Goal: Transaction & Acquisition: Purchase product/service

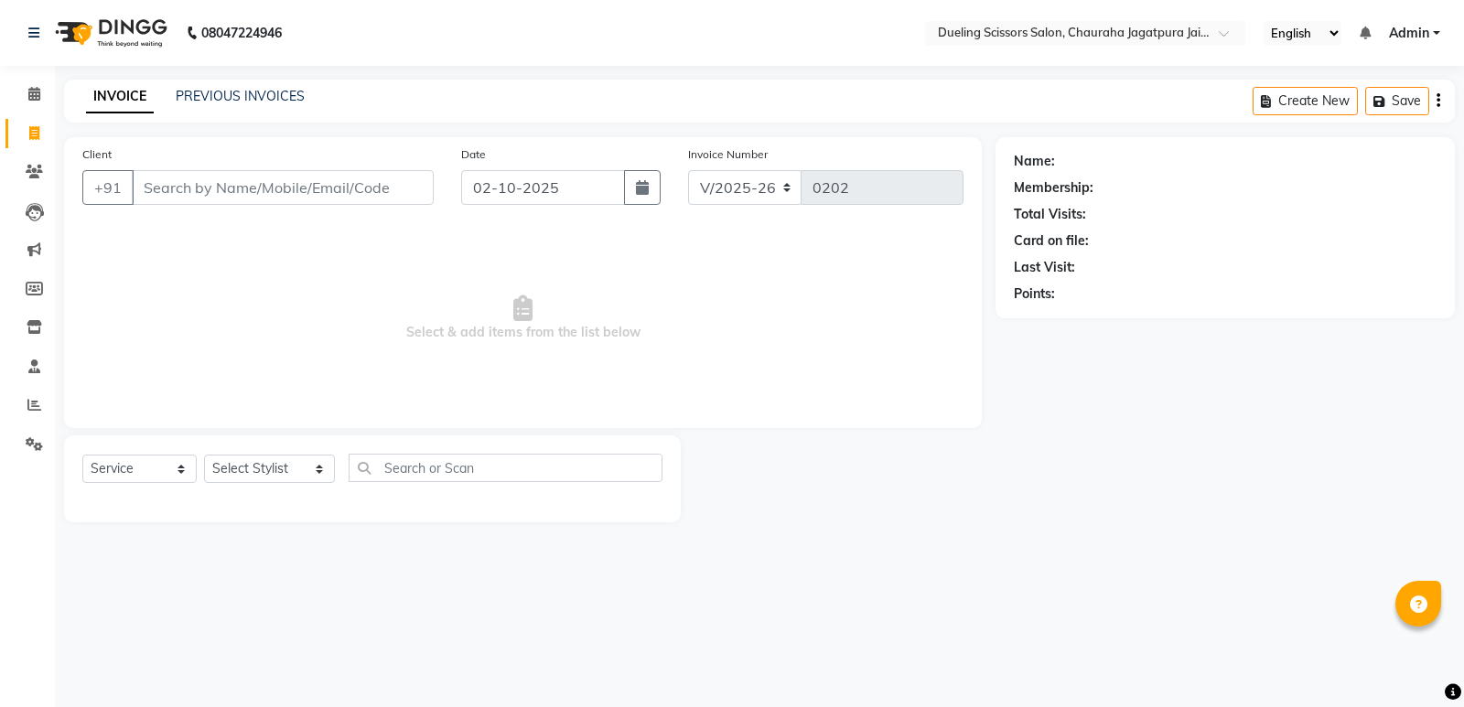
select select "6993"
select select "service"
type input "8890787489"
click at [382, 194] on span "Add Client" at bounding box center [386, 187] width 72 height 18
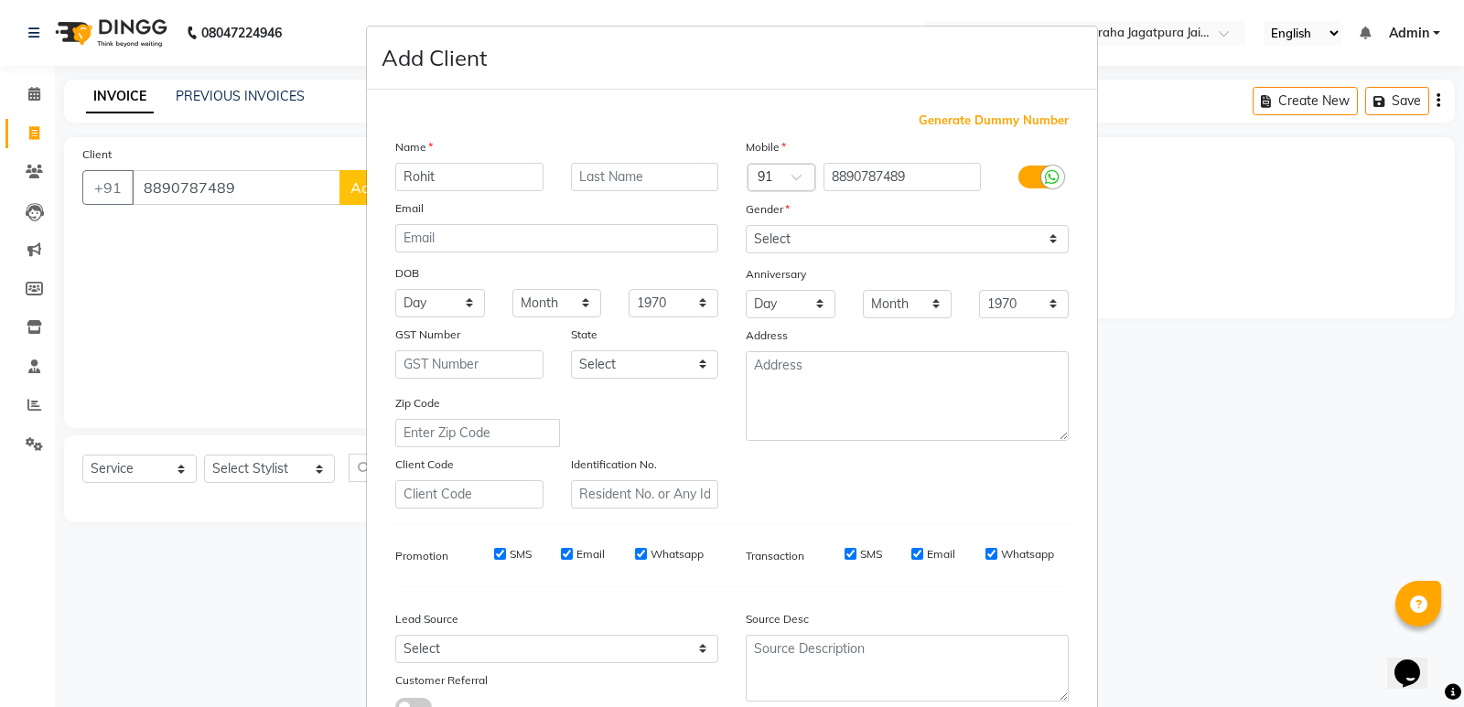
type input "Rohit"
click at [606, 172] on input "text" at bounding box center [645, 177] width 148 height 28
type input "[PERSON_NAME]"
drag, startPoint x: 891, startPoint y: 241, endPoint x: 890, endPoint y: 252, distance: 11.9
click at [891, 241] on select "Select [DEMOGRAPHIC_DATA] [DEMOGRAPHIC_DATA] Other Prefer Not To Say" at bounding box center [907, 239] width 323 height 28
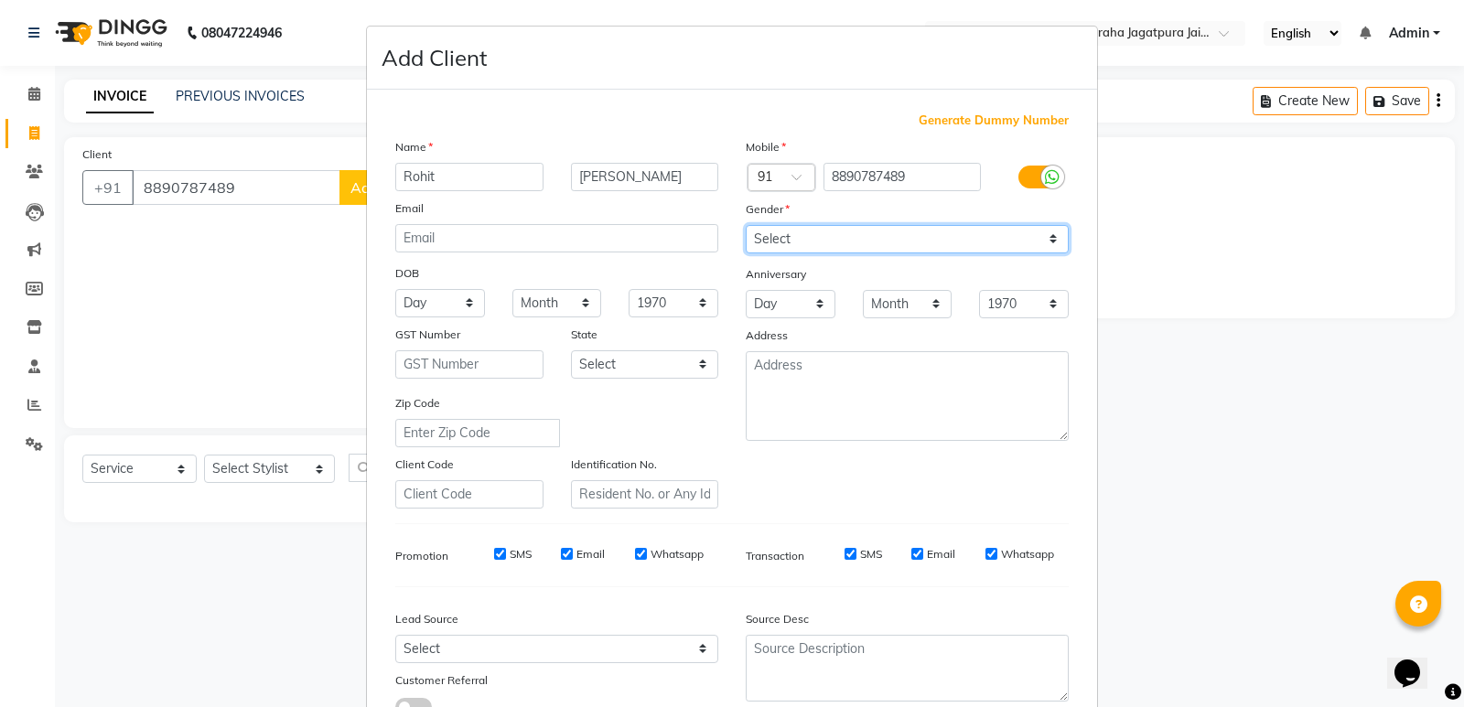
select select "[DEMOGRAPHIC_DATA]"
click at [746, 225] on select "Select [DEMOGRAPHIC_DATA] [DEMOGRAPHIC_DATA] Other Prefer Not To Say" at bounding box center [907, 239] width 323 height 28
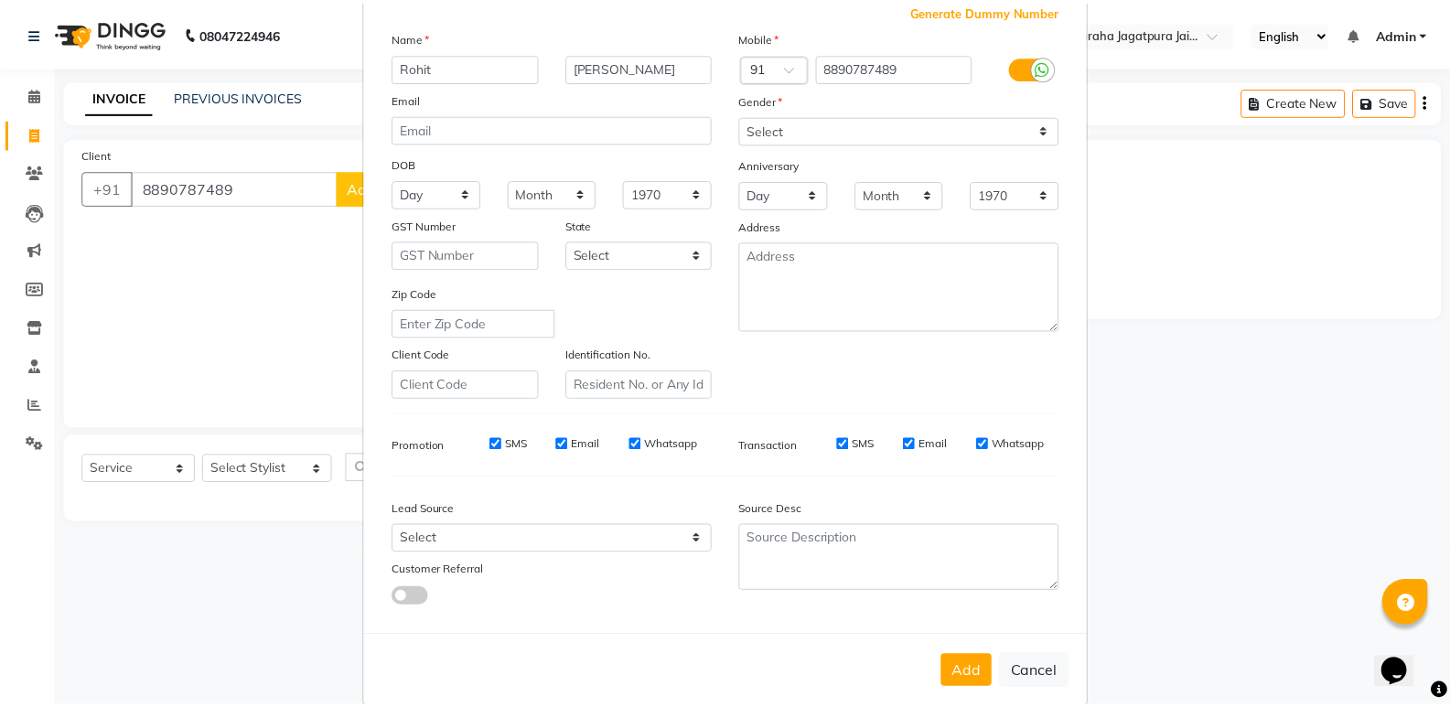
scroll to position [111, 0]
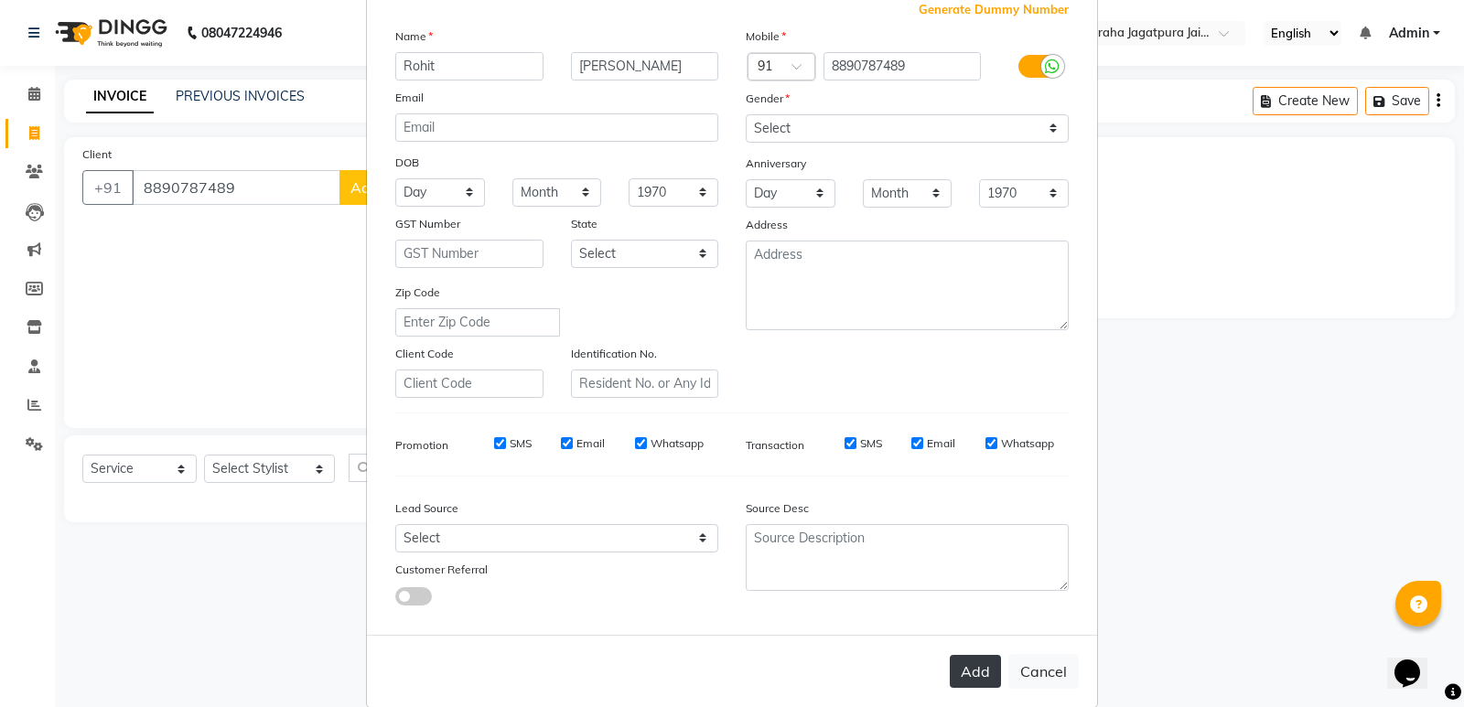
click at [979, 671] on button "Add" at bounding box center [975, 671] width 51 height 33
select select
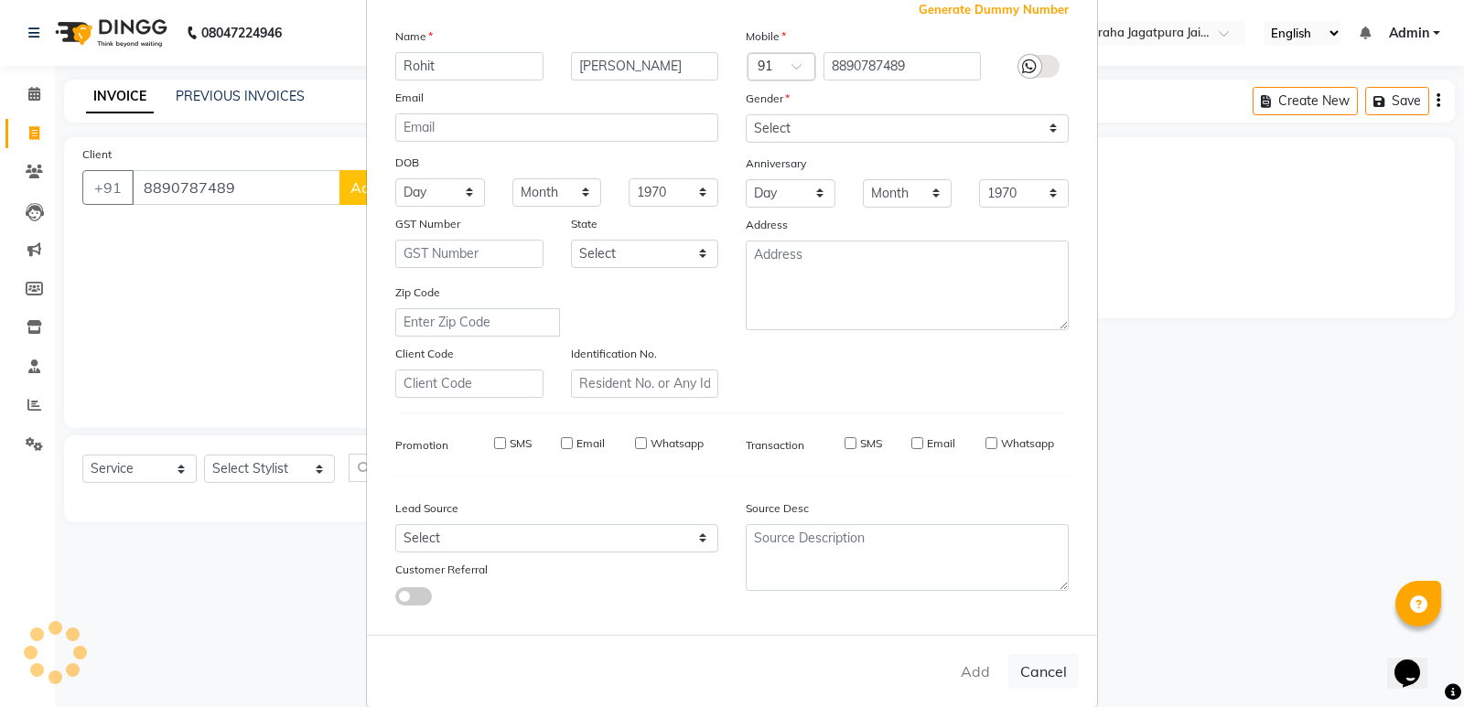
select select
checkbox input "false"
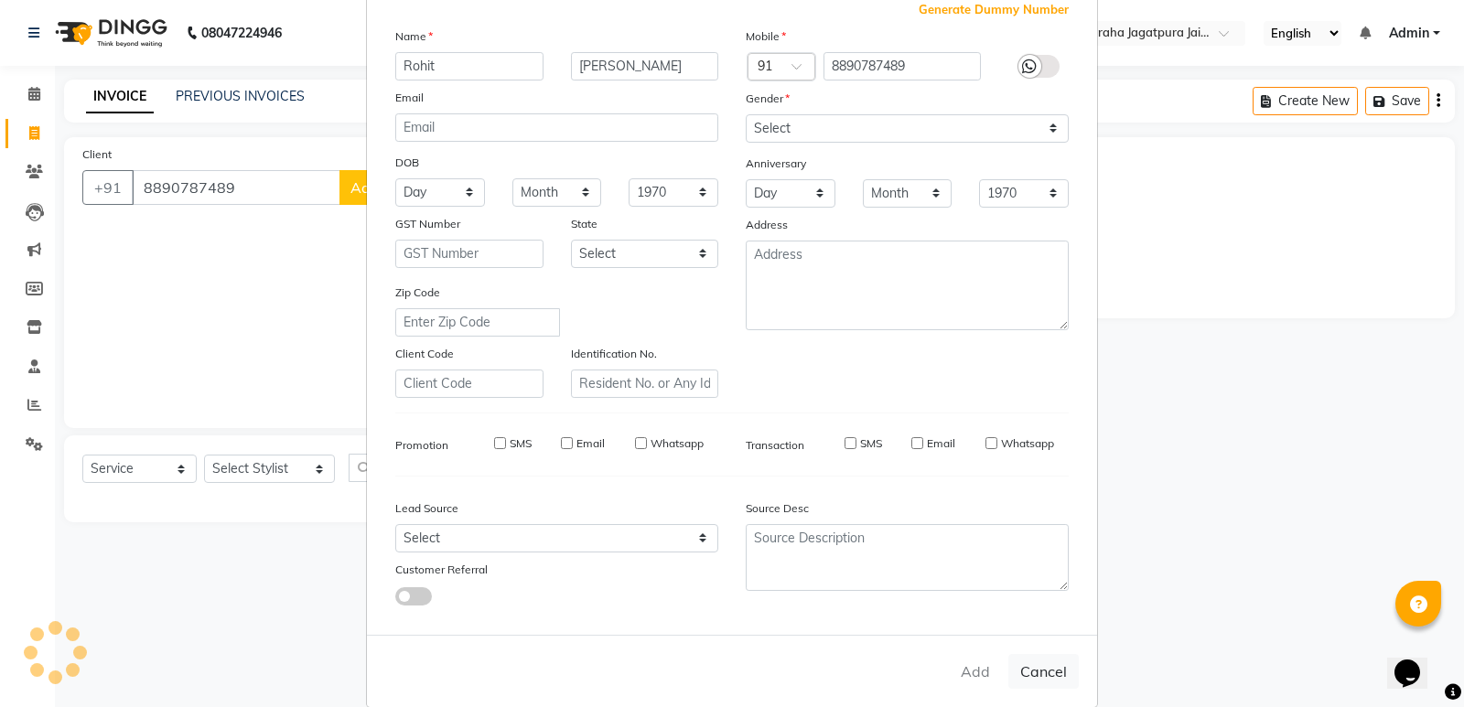
checkbox input "false"
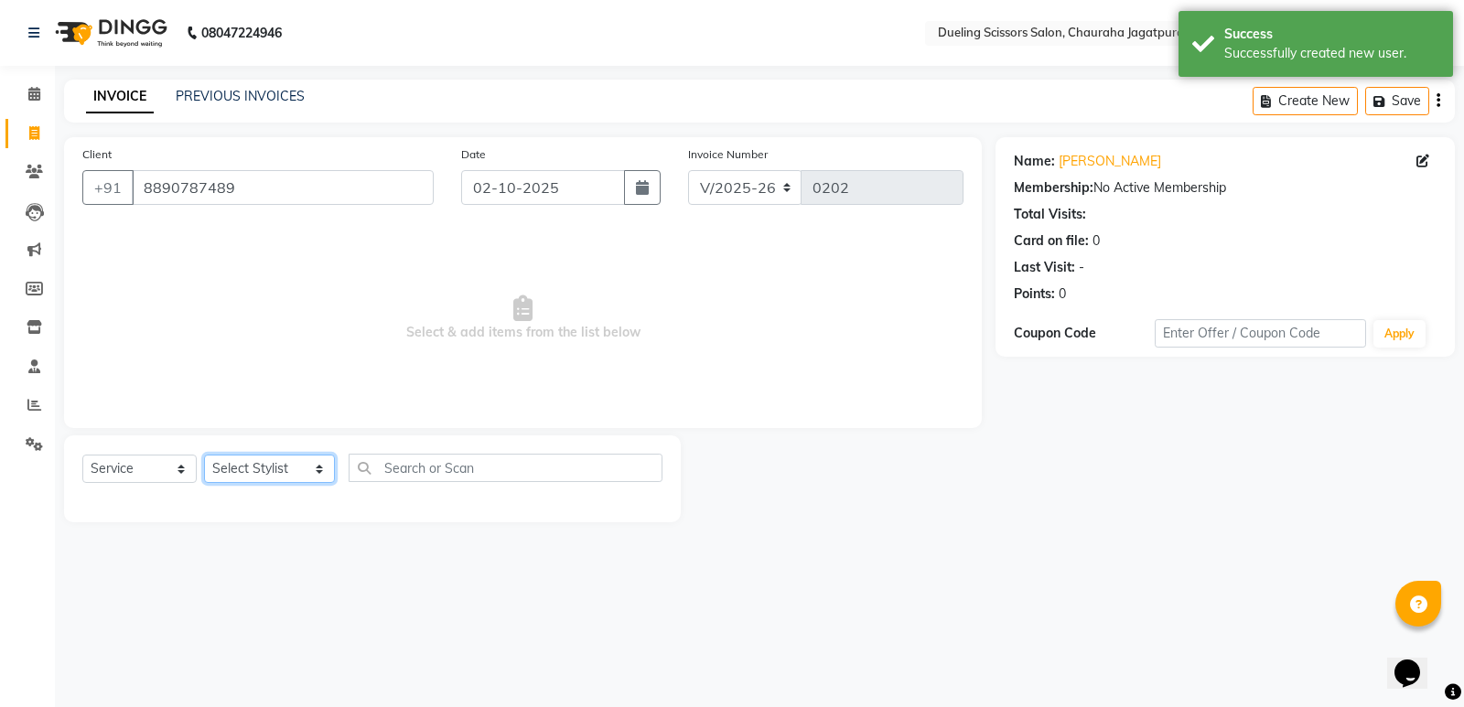
click at [236, 467] on select "Select Stylist [PERSON_NAME] [PERSON_NAME] [PERSON_NAME] [PERSON_NAME] [PERSON_…" at bounding box center [269, 469] width 131 height 28
select select "89783"
click at [204, 455] on select "Select Stylist [PERSON_NAME] [PERSON_NAME] [PERSON_NAME] [PERSON_NAME] [PERSON_…" at bounding box center [269, 469] width 131 height 28
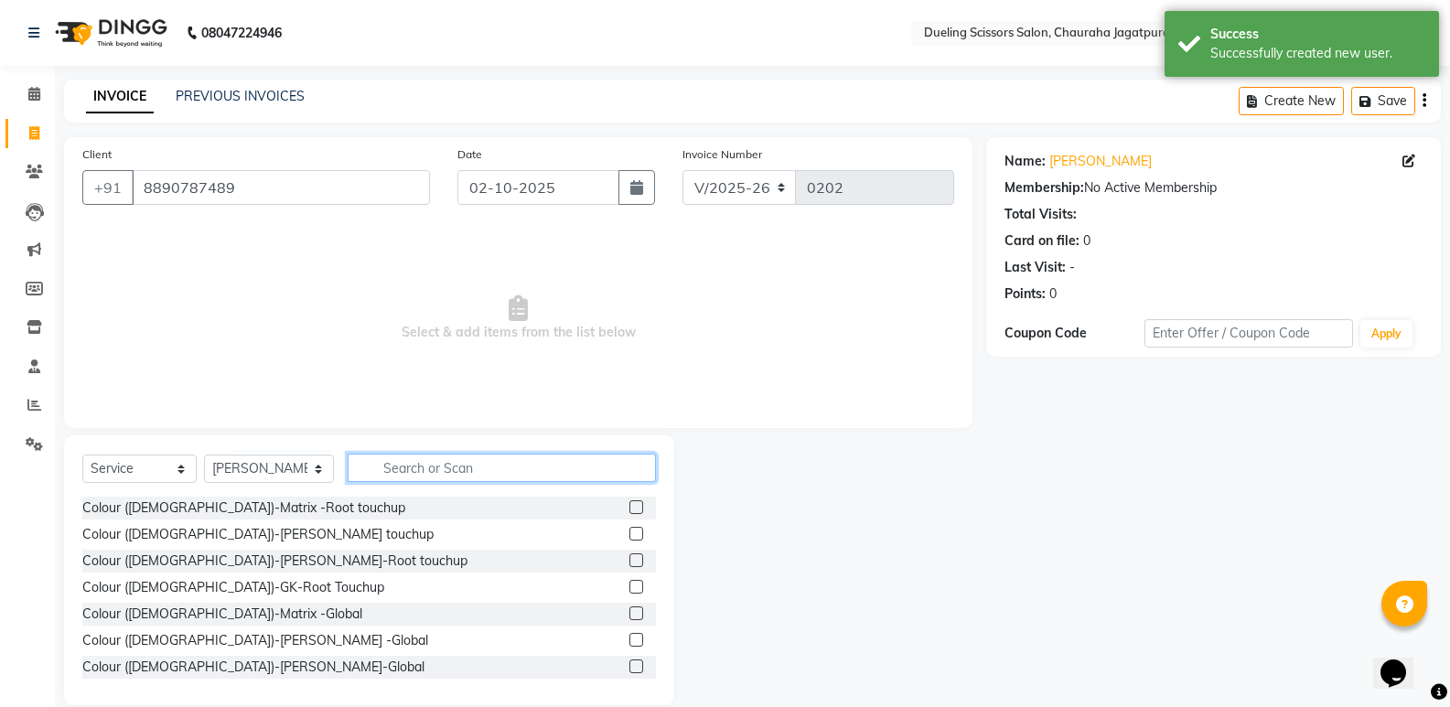
click at [408, 465] on input "text" at bounding box center [502, 468] width 308 height 28
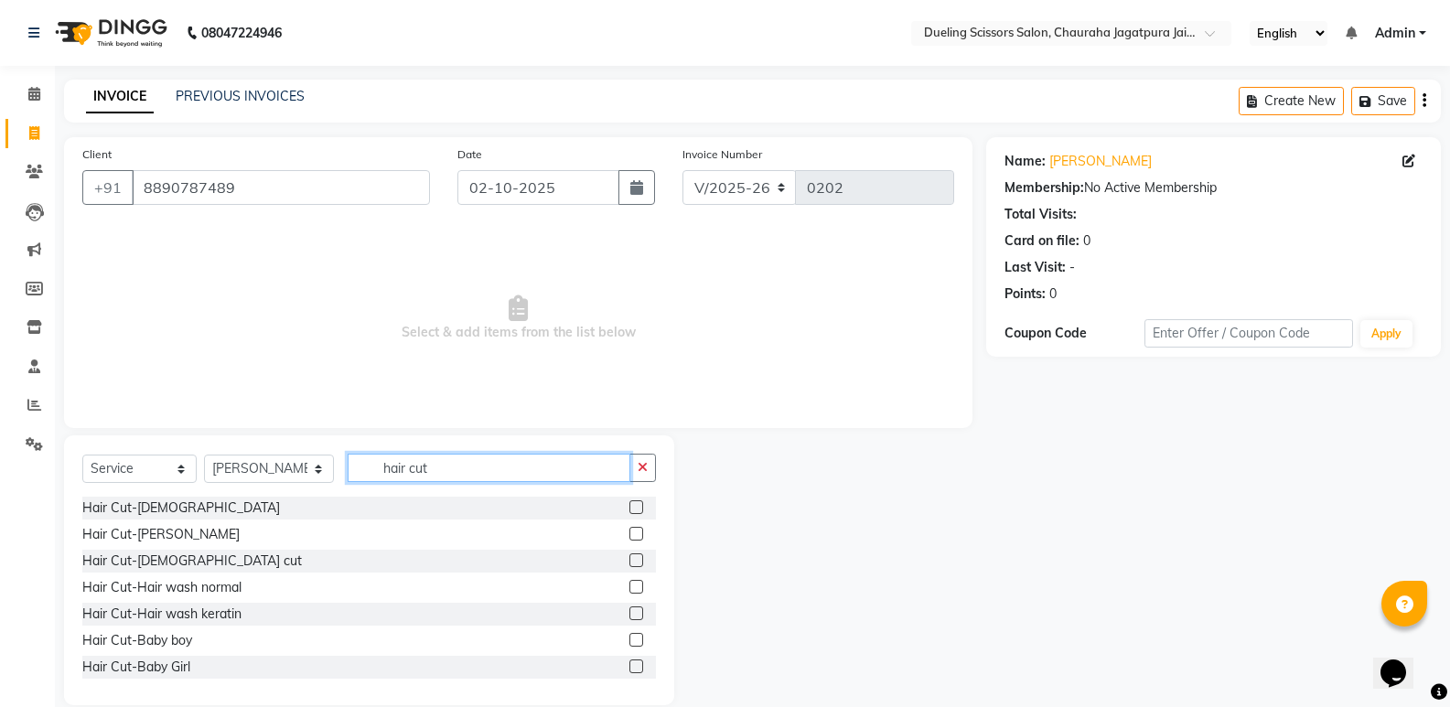
type input "hair cut"
click at [629, 509] on label at bounding box center [636, 507] width 14 height 14
click at [629, 509] on input "checkbox" at bounding box center [635, 508] width 12 height 12
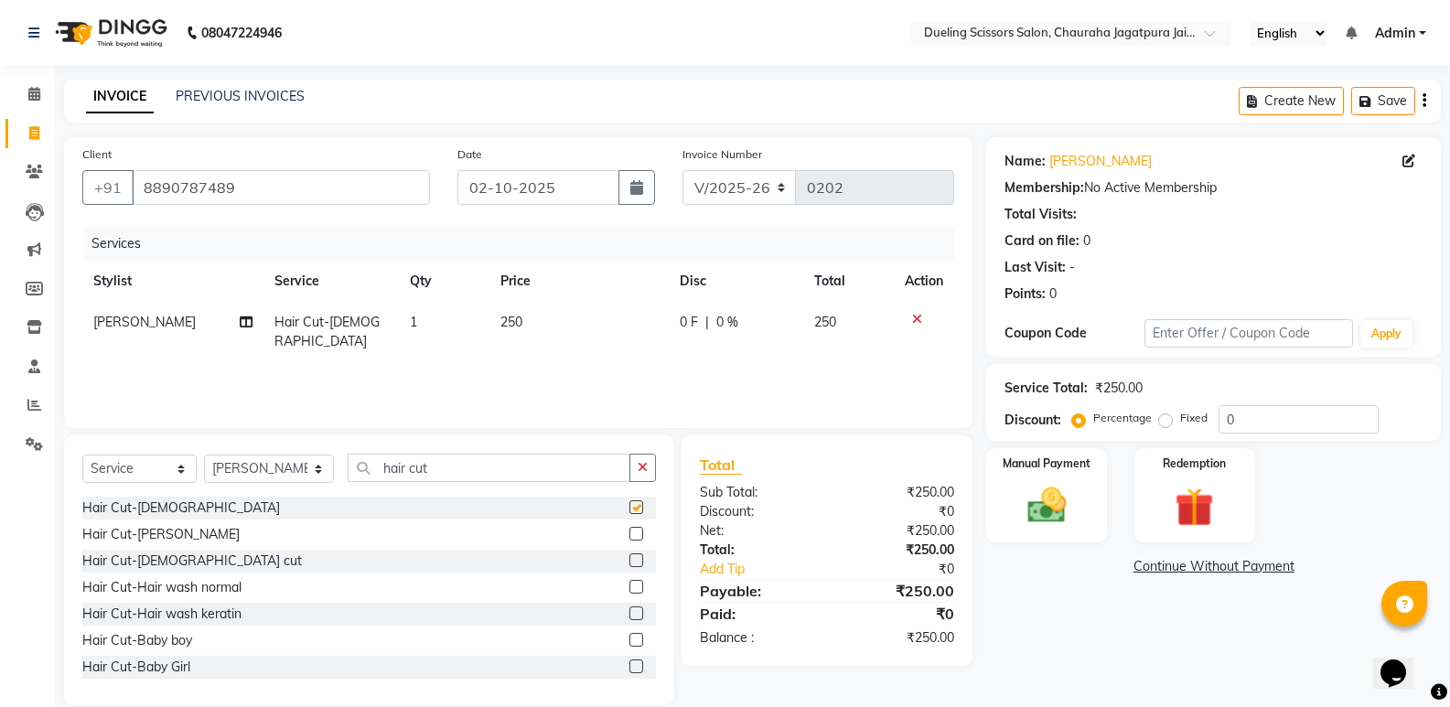
checkbox input "false"
click at [629, 534] on label at bounding box center [636, 534] width 14 height 14
click at [629, 534] on input "checkbox" at bounding box center [635, 535] width 12 height 12
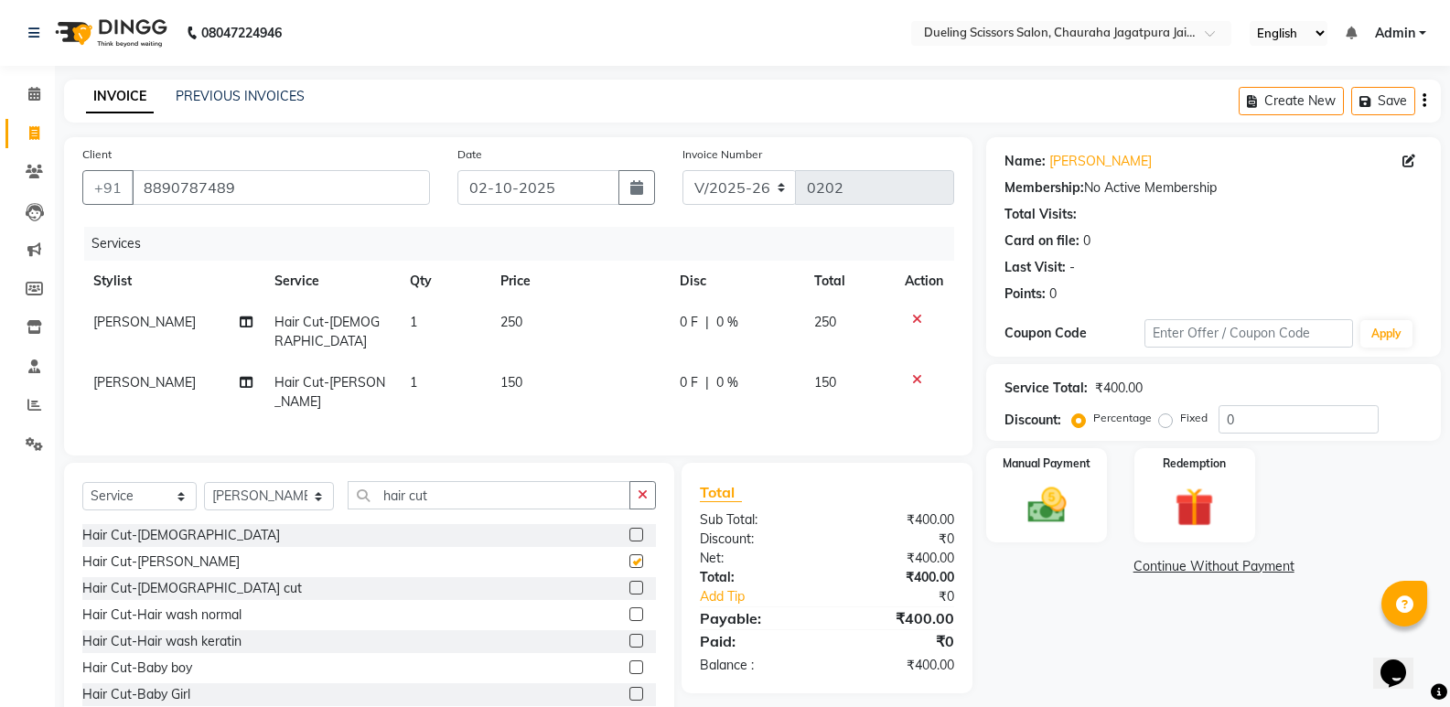
checkbox input "false"
click at [1038, 505] on img at bounding box center [1046, 505] width 65 height 47
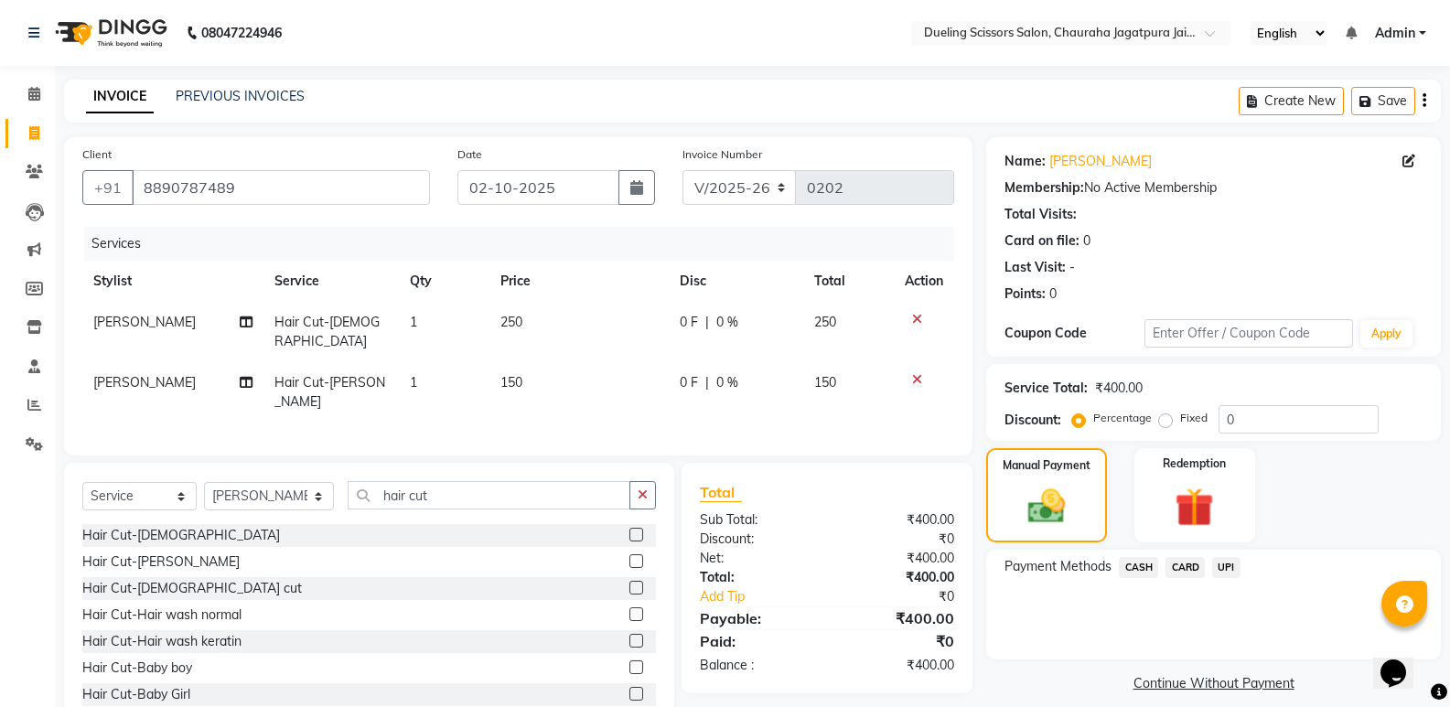
click at [1233, 574] on span "UPI" at bounding box center [1226, 567] width 28 height 21
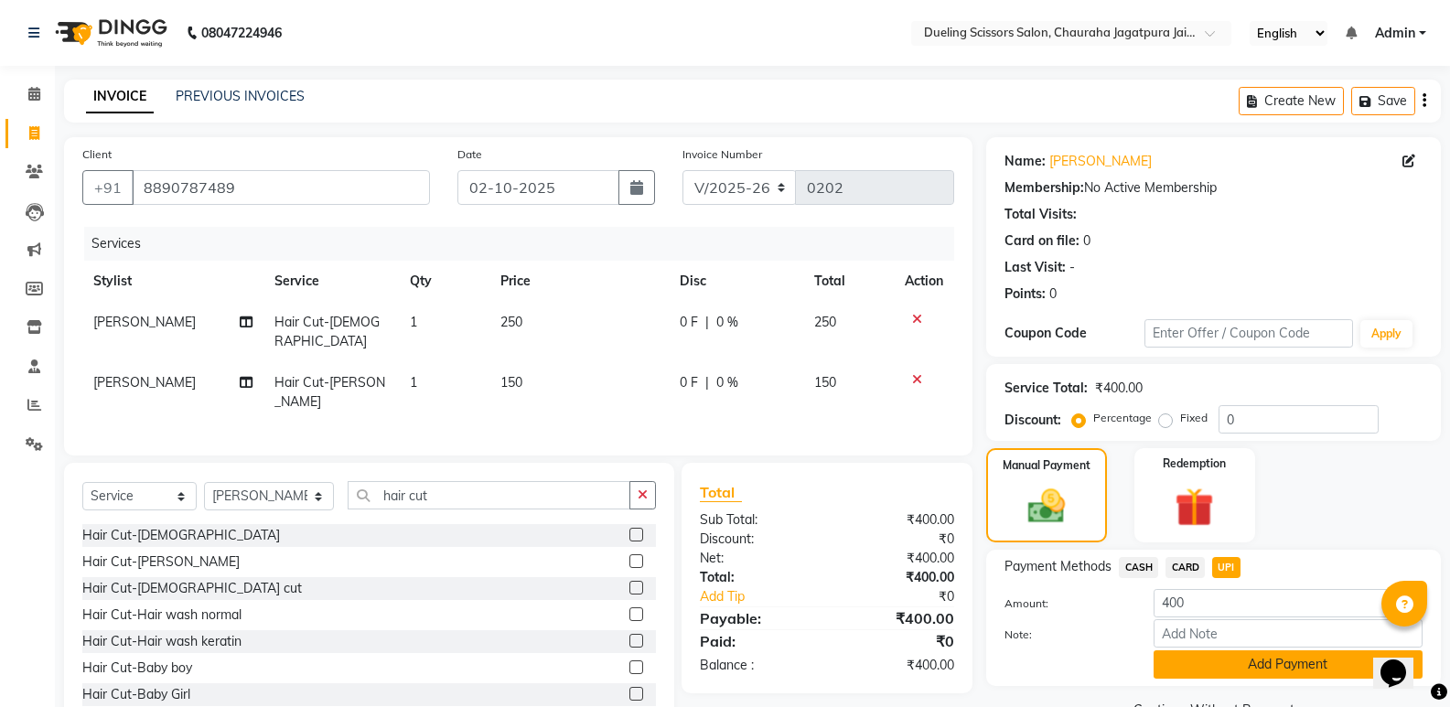
click at [1259, 671] on button "Add Payment" at bounding box center [1288, 664] width 269 height 28
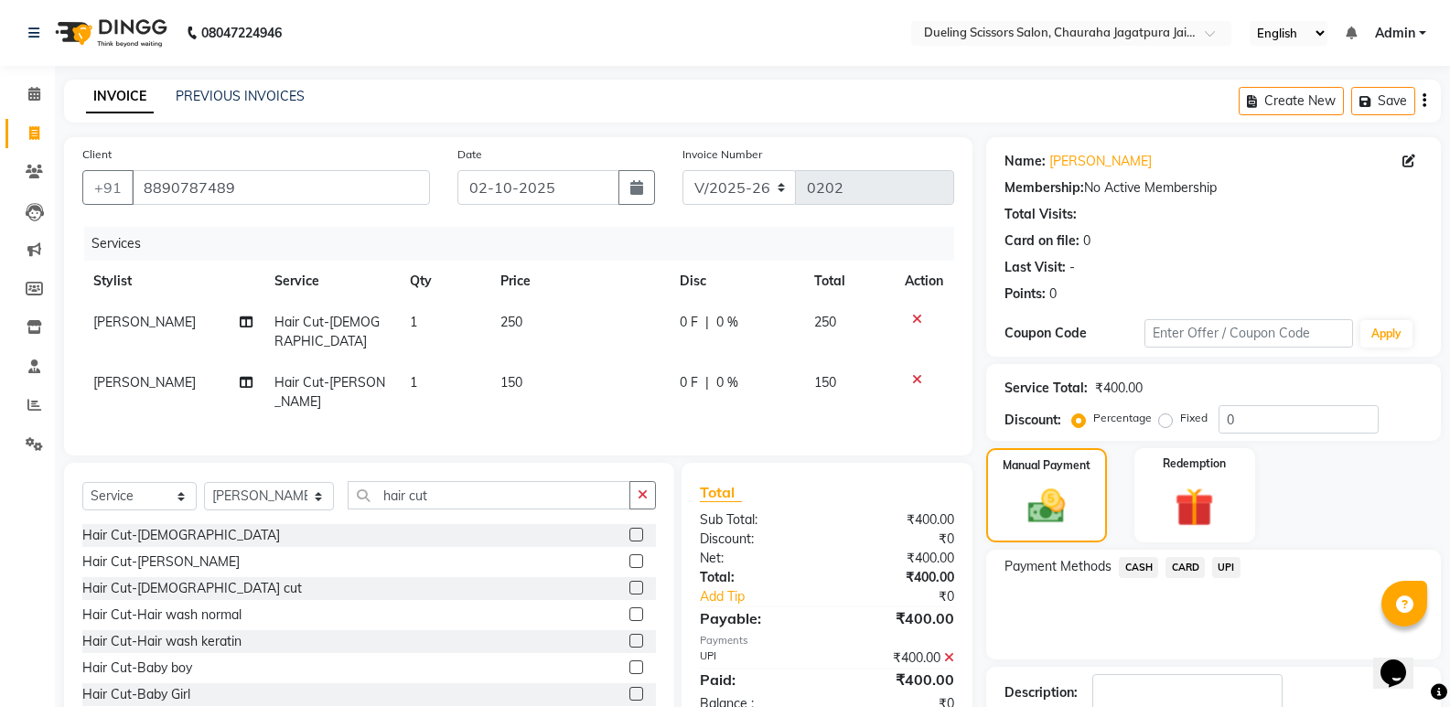
scroll to position [121, 0]
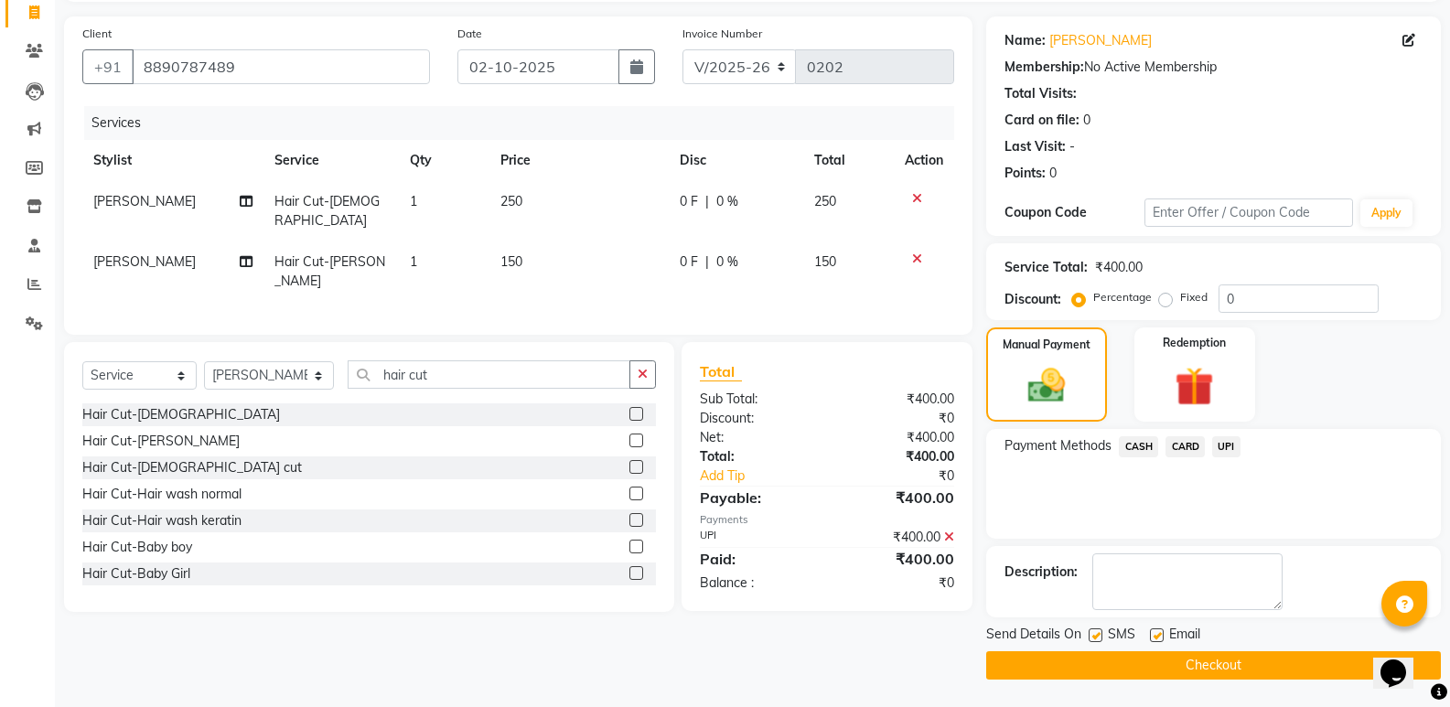
click at [1196, 662] on button "Checkout" at bounding box center [1213, 665] width 455 height 28
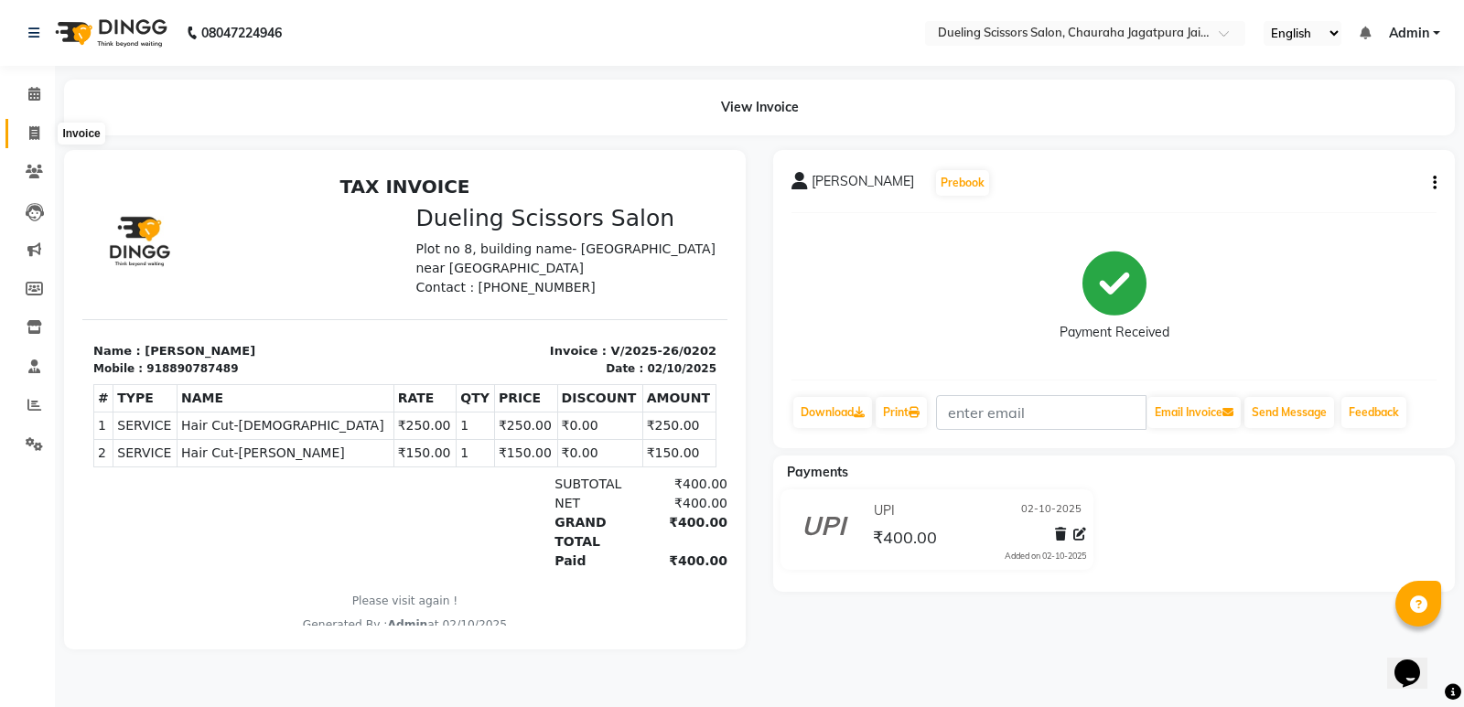
click at [38, 130] on icon at bounding box center [34, 133] width 10 height 14
select select "service"
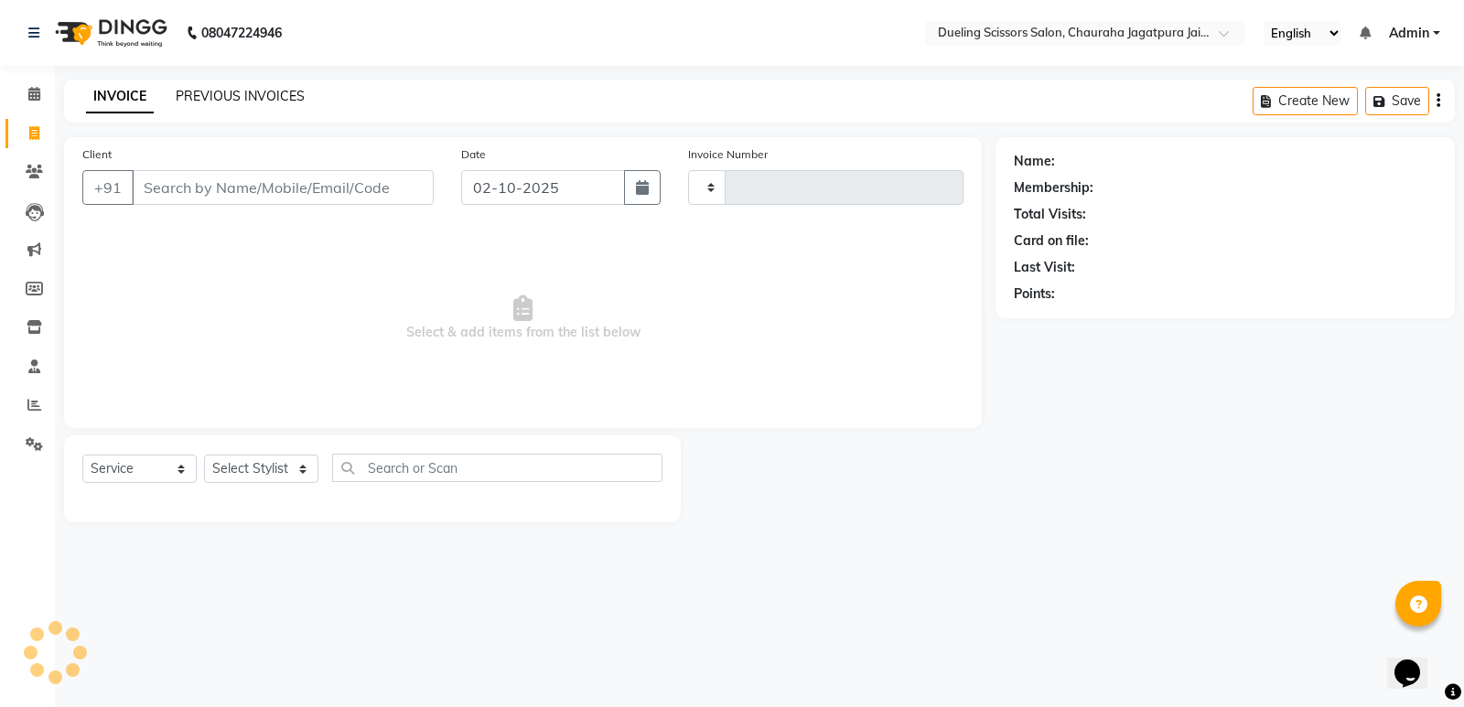
type input "0203"
select select "6993"
click at [272, 94] on link "PREVIOUS INVOICES" at bounding box center [240, 96] width 129 height 16
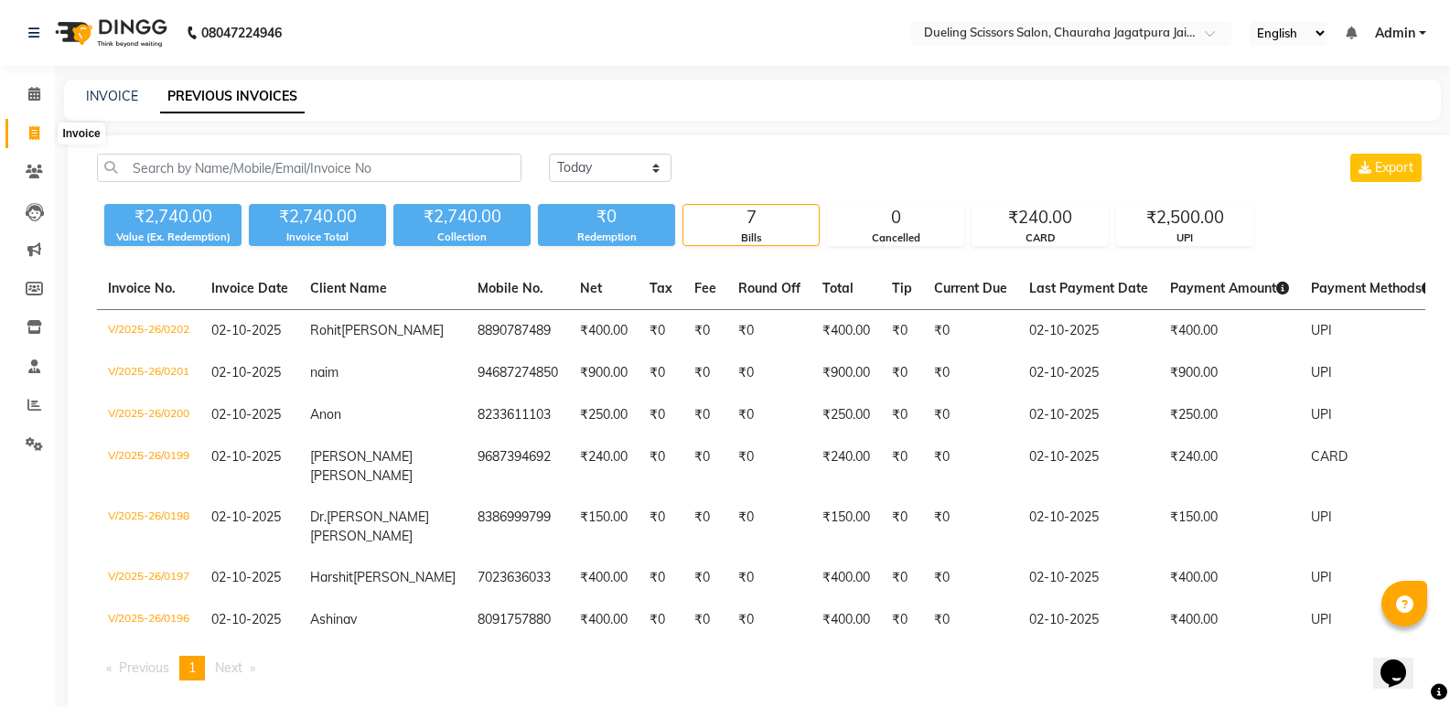
click at [30, 139] on icon at bounding box center [34, 133] width 10 height 14
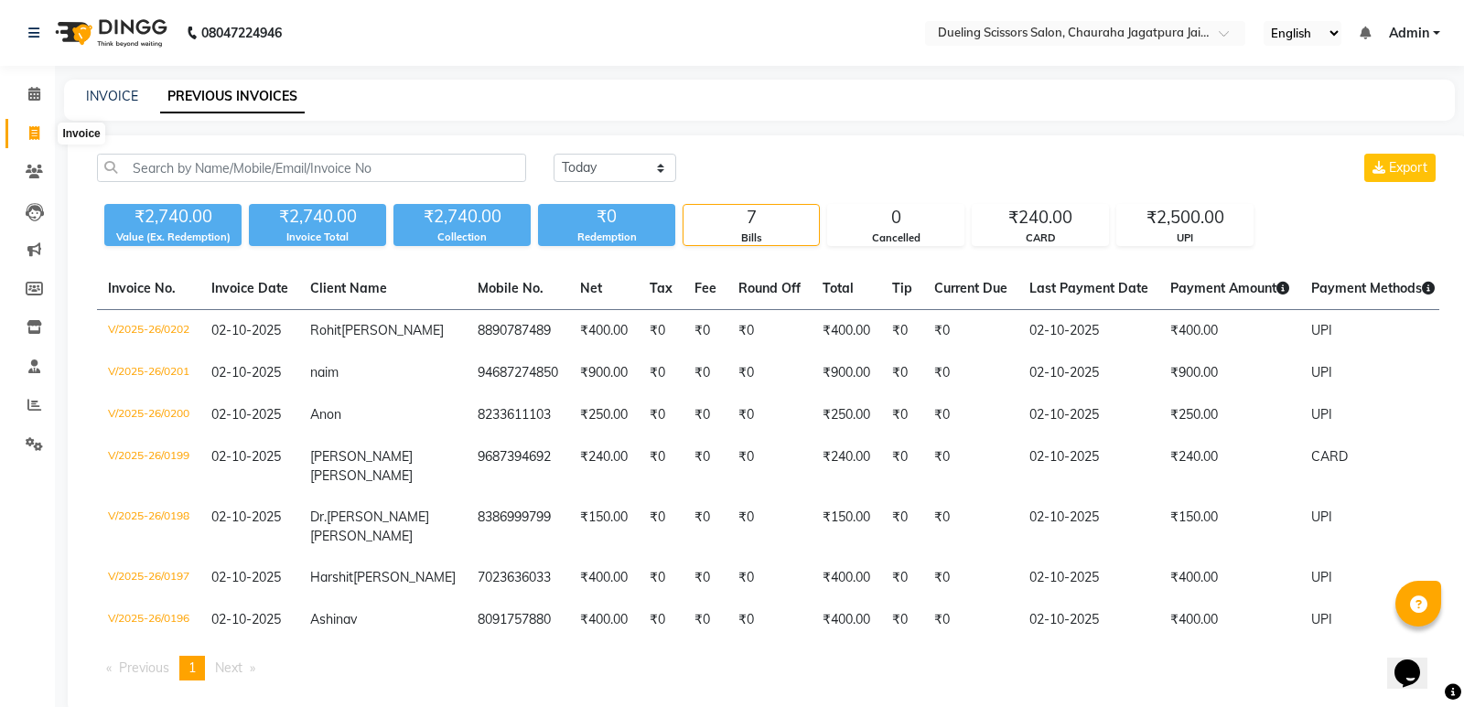
select select "service"
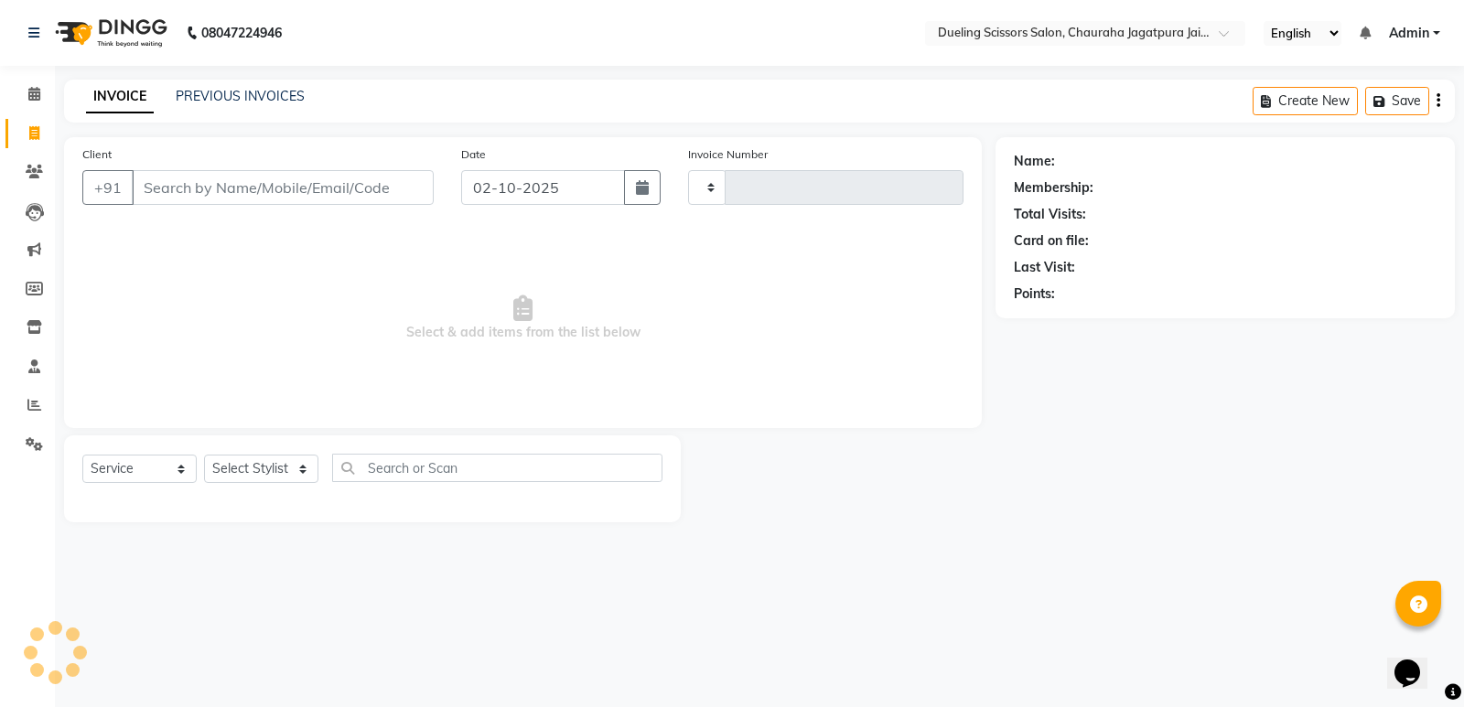
type input "0203"
select select "6993"
click at [38, 91] on icon at bounding box center [34, 94] width 12 height 14
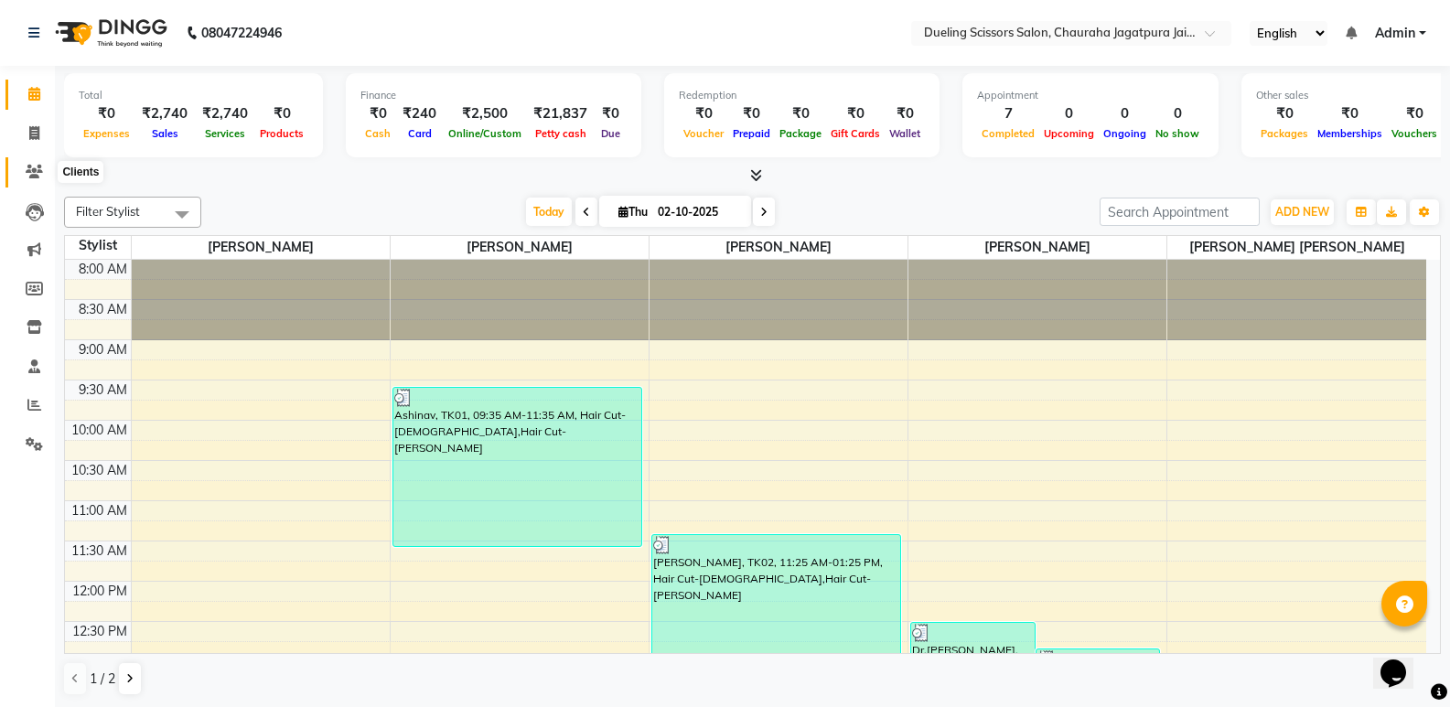
click at [27, 168] on icon at bounding box center [34, 172] width 17 height 14
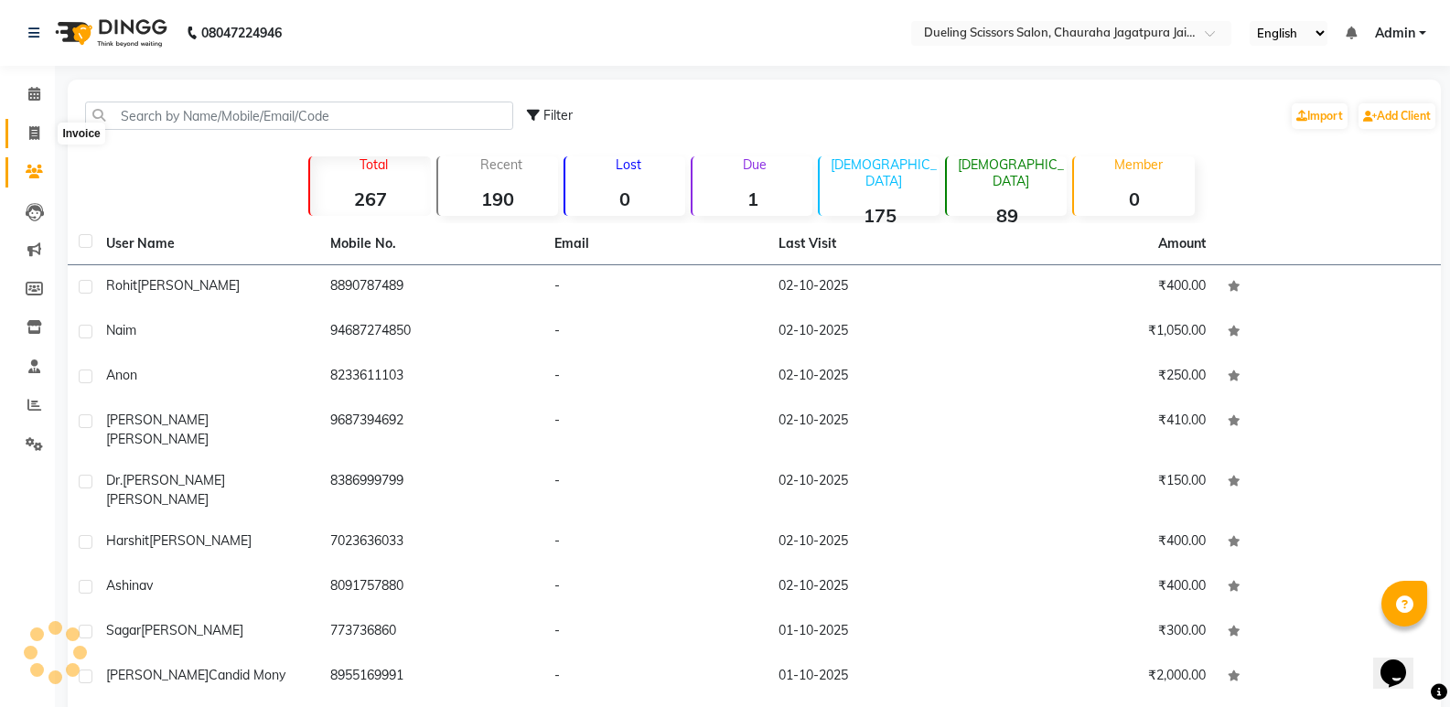
click at [29, 128] on icon at bounding box center [34, 133] width 10 height 14
select select "service"
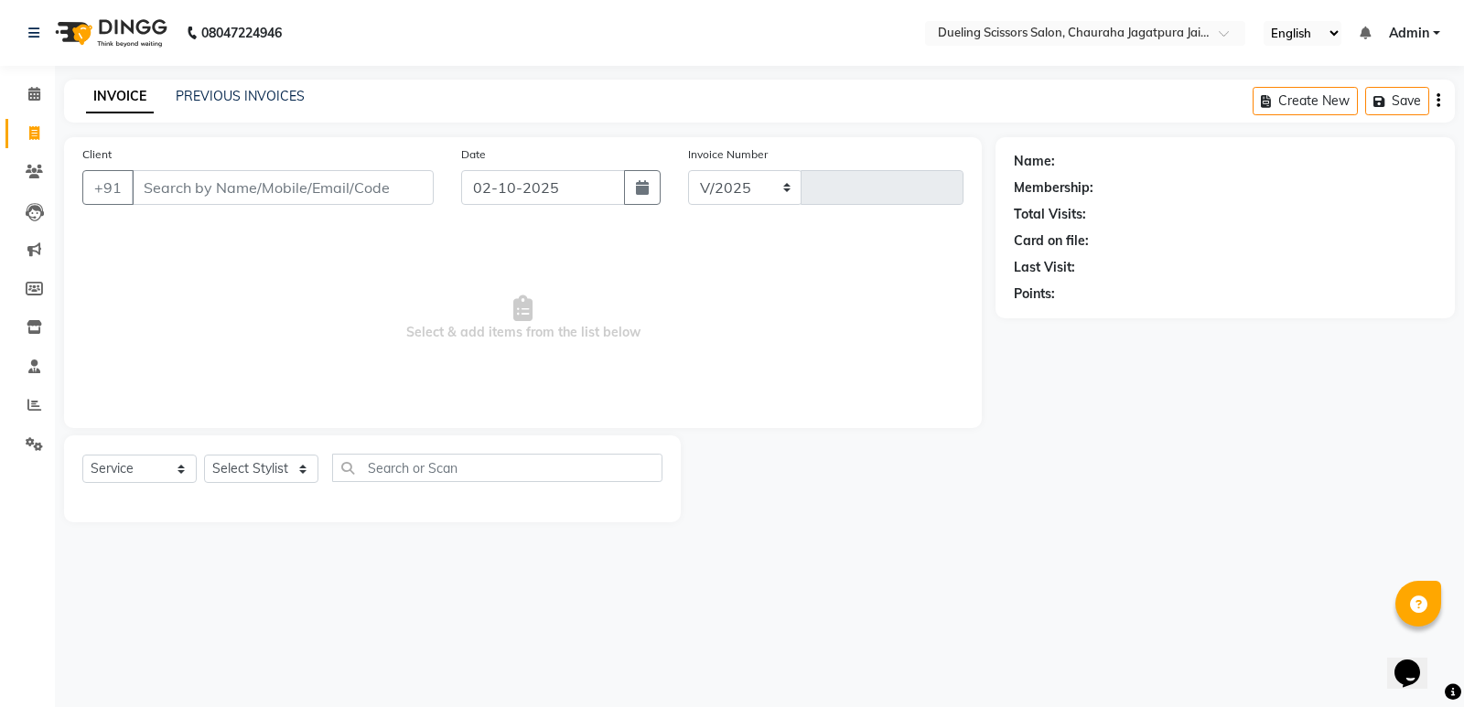
select select "6993"
type input "0203"
